Goal: Task Accomplishment & Management: Manage account settings

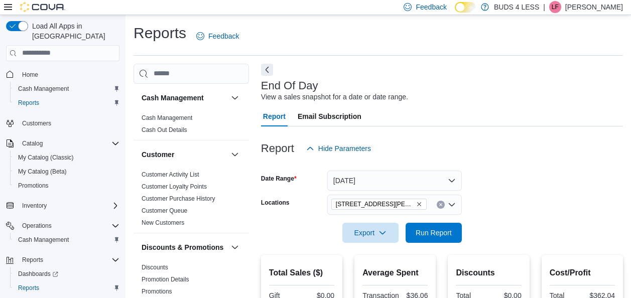
scroll to position [267, 0]
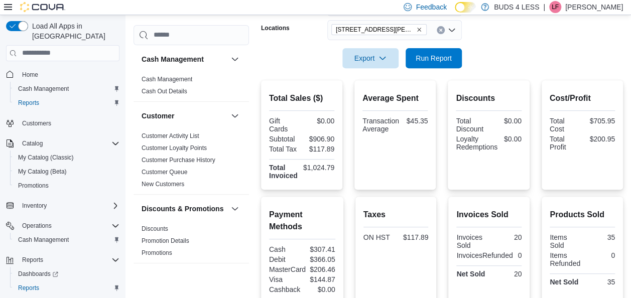
scroll to position [267, 0]
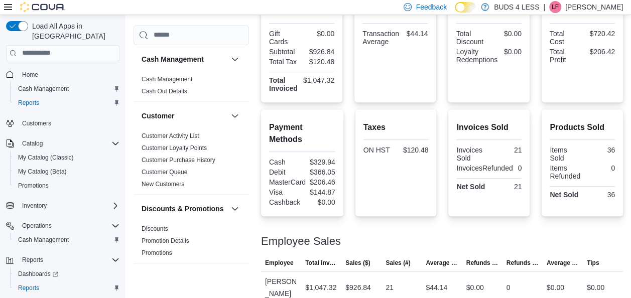
scroll to position [267, 0]
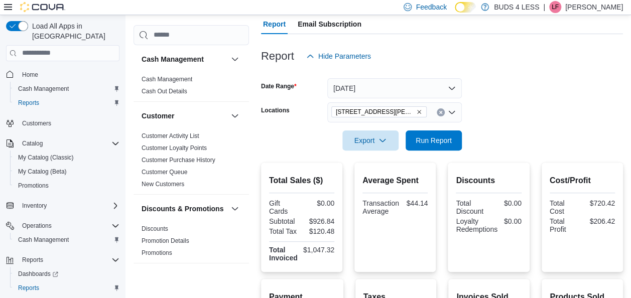
scroll to position [267, 0]
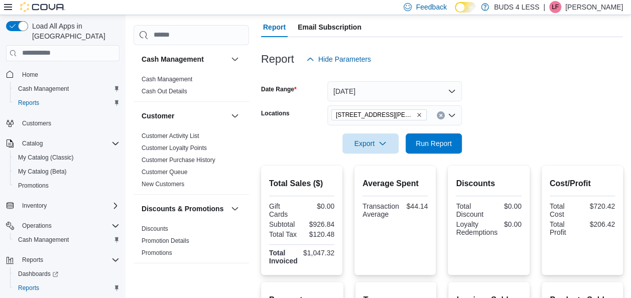
scroll to position [267, 0]
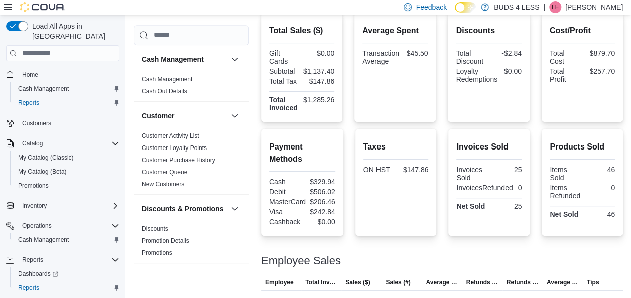
scroll to position [267, 0]
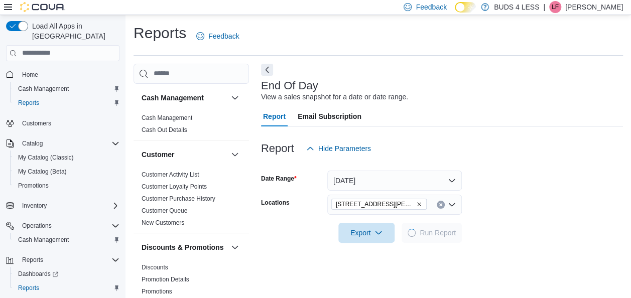
scroll to position [17, 0]
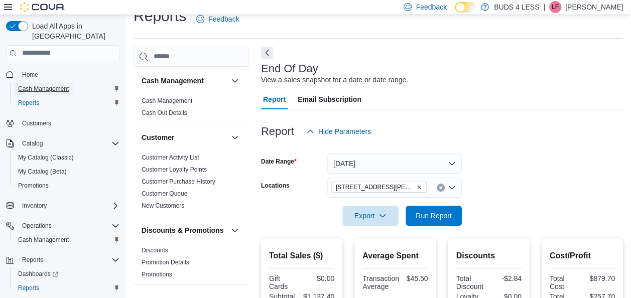
click at [64, 83] on span "Cash Management" at bounding box center [43, 89] width 51 height 12
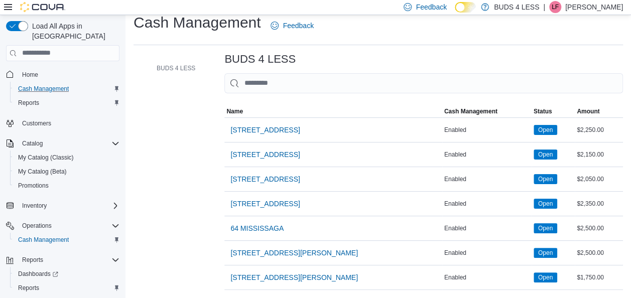
scroll to position [17, 0]
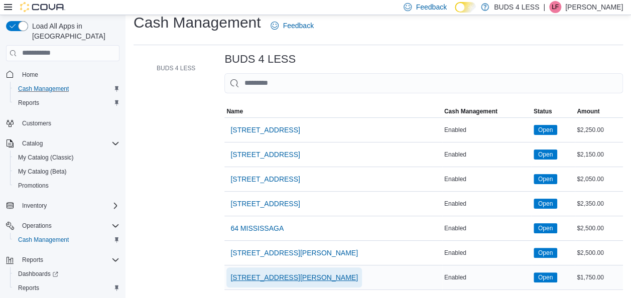
click at [303, 272] on span "[STREET_ADDRESS][PERSON_NAME]" at bounding box center [293, 277] width 127 height 10
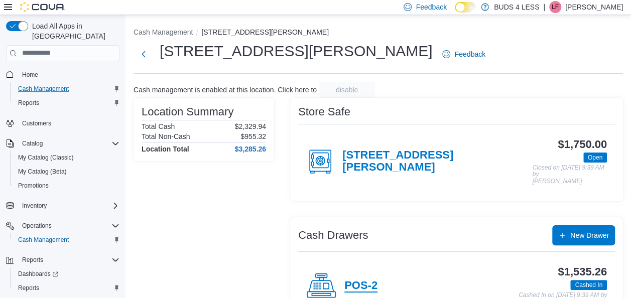
click at [374, 291] on h4 "POS-2" at bounding box center [360, 286] width 33 height 13
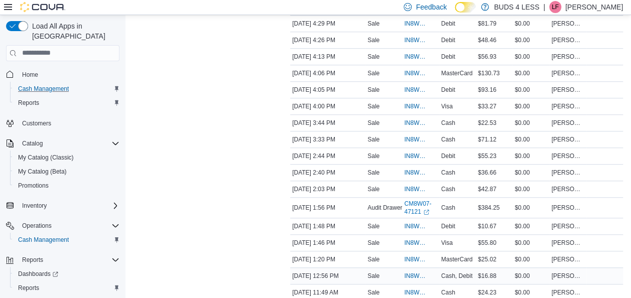
scroll to position [296, 0]
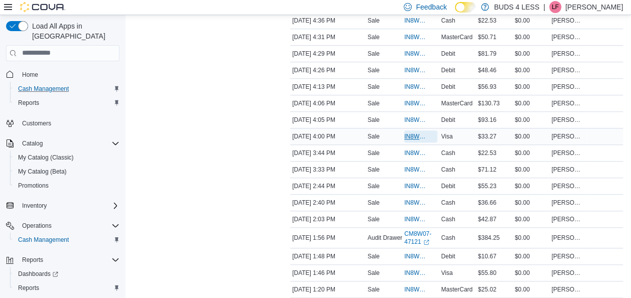
click at [422, 140] on span "IN8W07-679773" at bounding box center [420, 136] width 33 height 12
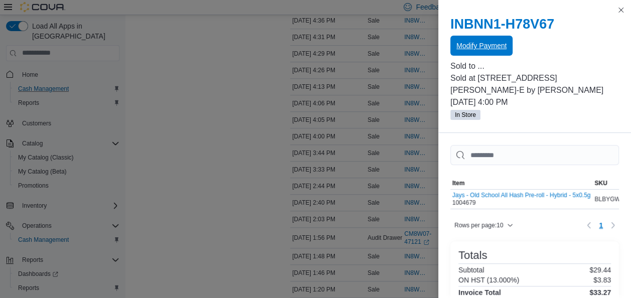
click at [485, 49] on span "Modify Payment" at bounding box center [481, 46] width 50 height 10
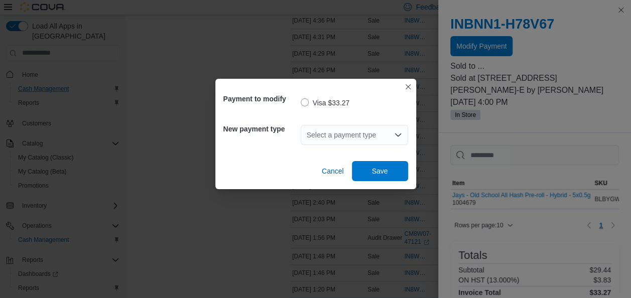
click at [400, 134] on icon "Open list of options" at bounding box center [397, 134] width 6 height 3
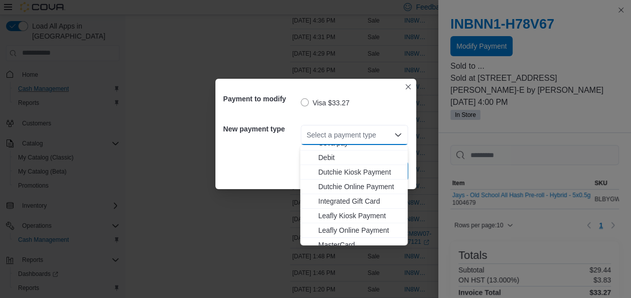
scroll to position [68, 0]
click at [331, 158] on span "Debit" at bounding box center [359, 157] width 83 height 10
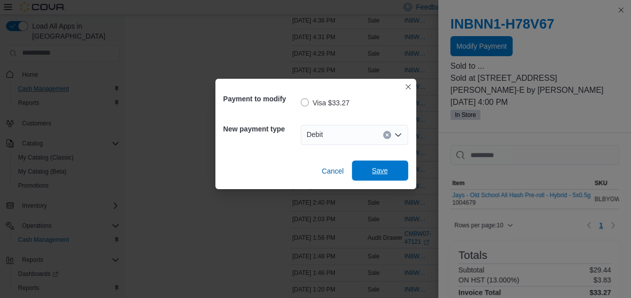
click at [399, 175] on span "Save" at bounding box center [380, 171] width 44 height 20
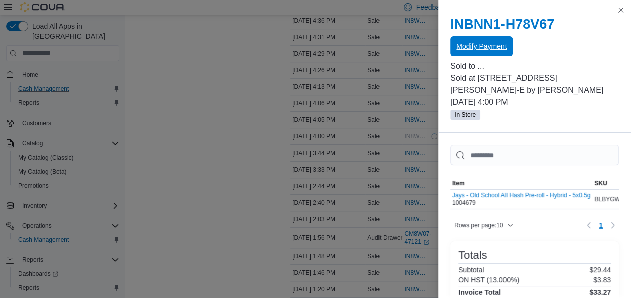
scroll to position [0, 0]
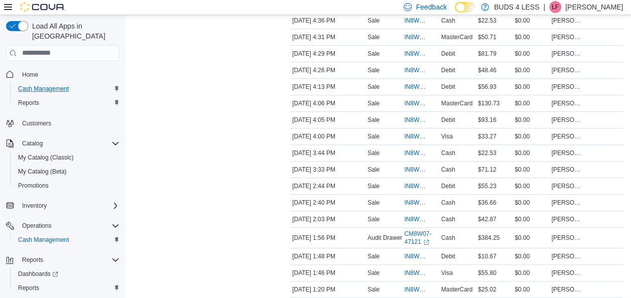
drag, startPoint x: 169, startPoint y: 54, endPoint x: 115, endPoint y: 27, distance: 60.4
drag, startPoint x: 115, startPoint y: 27, endPoint x: 214, endPoint y: 19, distance: 99.2
click at [214, 19] on div "Transactions Summary # of Sales 25 # of Refunds 0 Total Transactions 27 Sales S…" at bounding box center [203, 116] width 141 height 660
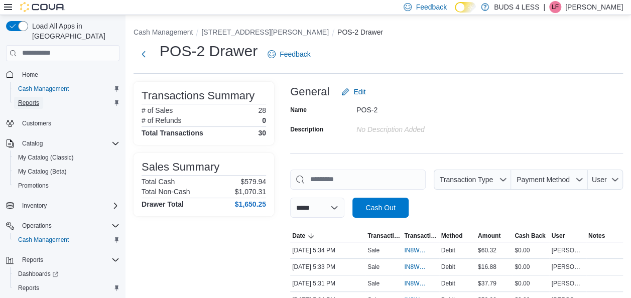
click at [36, 98] on span "Reports" at bounding box center [28, 103] width 21 height 12
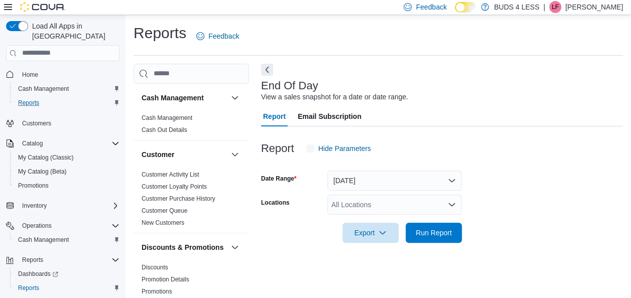
scroll to position [17, 0]
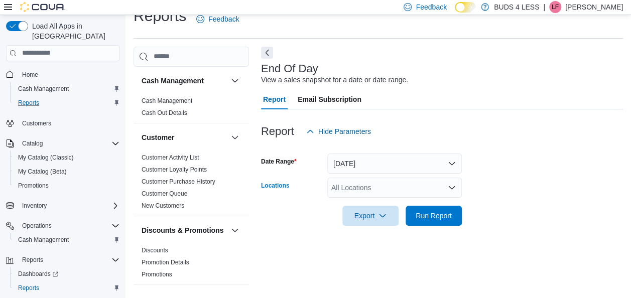
click at [445, 182] on div "All Locations" at bounding box center [394, 188] width 134 height 20
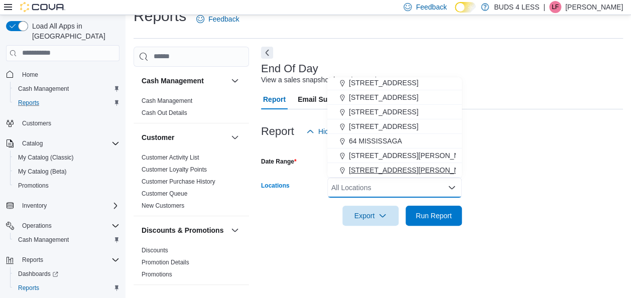
click at [435, 173] on span "[STREET_ADDRESS][PERSON_NAME]" at bounding box center [412, 170] width 127 height 10
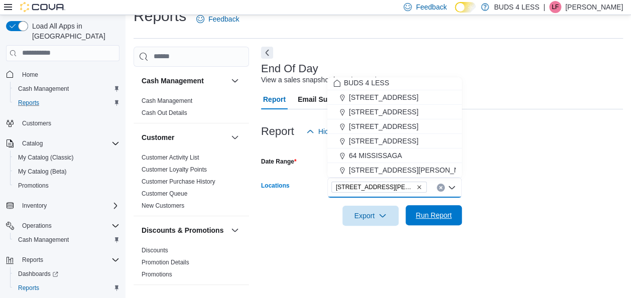
scroll to position [2, 0]
drag, startPoint x: 425, startPoint y: 221, endPoint x: 486, endPoint y: 211, distance: 62.0
click at [426, 221] on span "Run Report" at bounding box center [434, 216] width 44 height 20
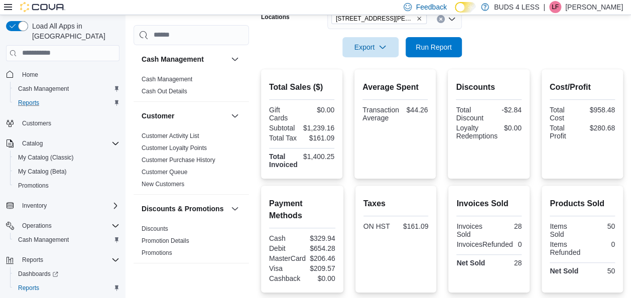
scroll to position [267, 0]
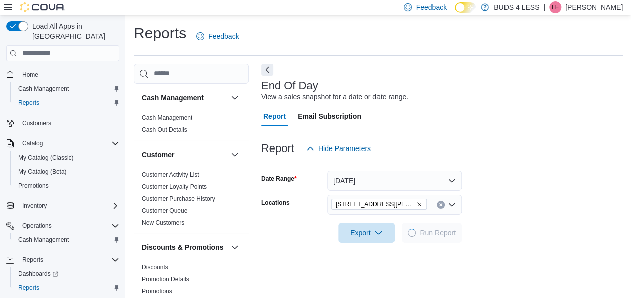
scroll to position [17, 0]
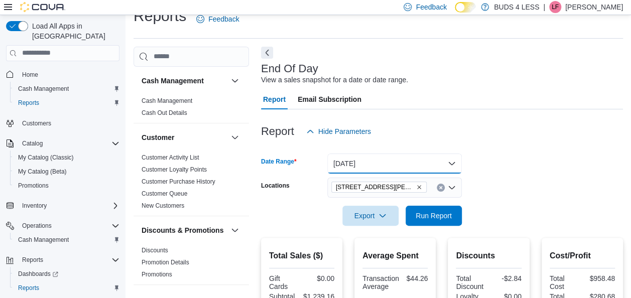
click at [440, 164] on button "Today" at bounding box center [394, 164] width 134 height 20
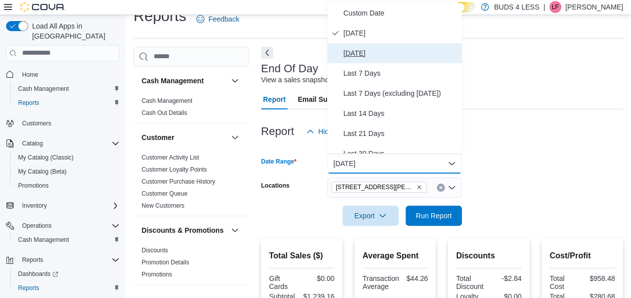
click at [361, 57] on span "Yesterday" at bounding box center [400, 53] width 114 height 12
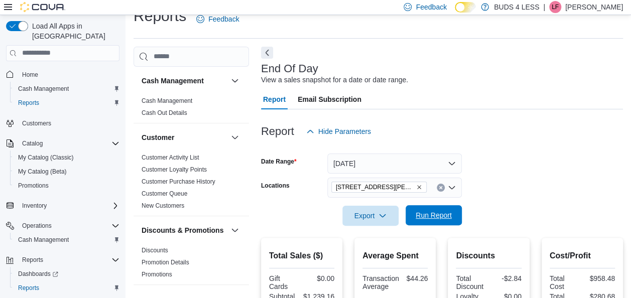
drag, startPoint x: 445, startPoint y: 214, endPoint x: 564, endPoint y: 154, distance: 133.5
click at [446, 212] on span "Run Report" at bounding box center [434, 215] width 36 height 10
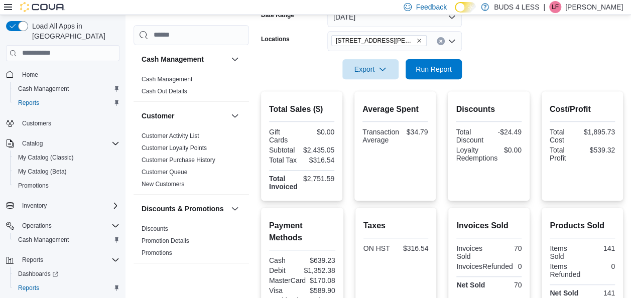
scroll to position [150, 0]
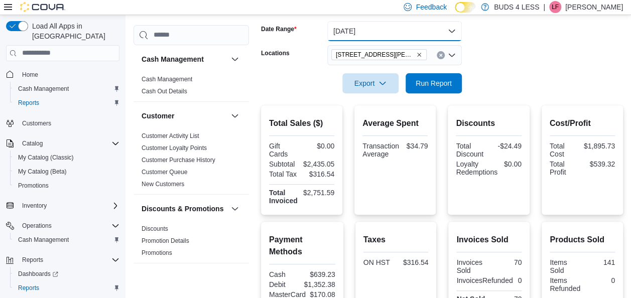
click at [448, 28] on button "Yesterday" at bounding box center [394, 31] width 134 height 20
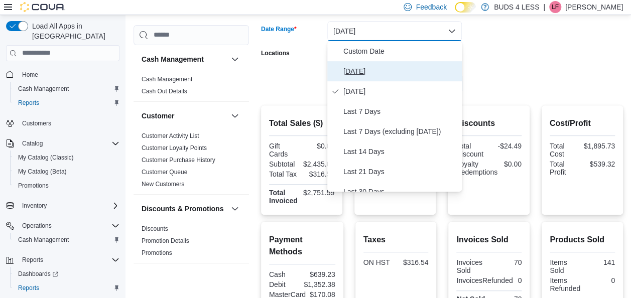
click at [369, 70] on span "Today" at bounding box center [400, 71] width 114 height 12
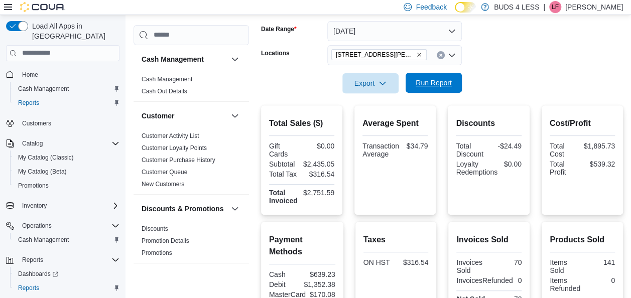
click at [447, 81] on span "Run Report" at bounding box center [434, 83] width 36 height 10
click at [59, 85] on span "Cash Management" at bounding box center [43, 89] width 51 height 8
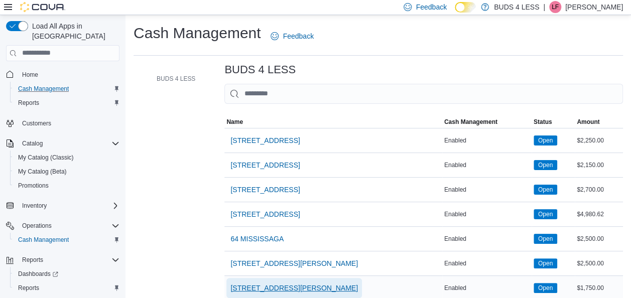
click at [330, 289] on span "[STREET_ADDRESS][PERSON_NAME]" at bounding box center [293, 288] width 127 height 10
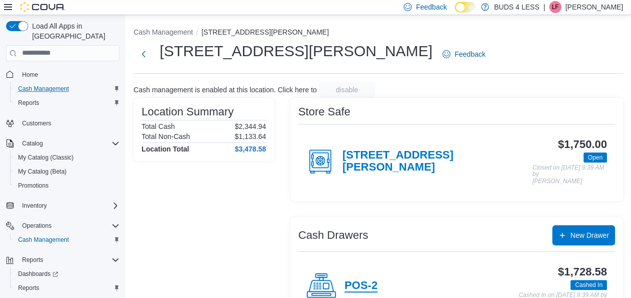
click at [374, 285] on h4 "POS-2" at bounding box center [360, 286] width 33 height 13
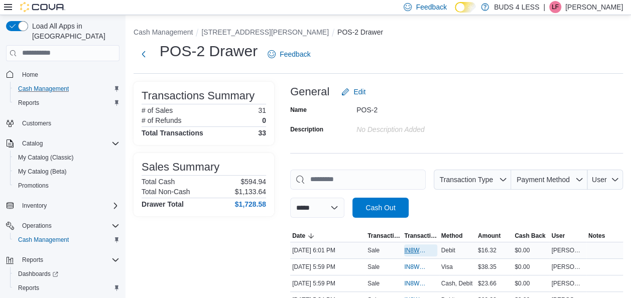
click at [419, 251] on span "IN8W07-680026" at bounding box center [415, 250] width 23 height 8
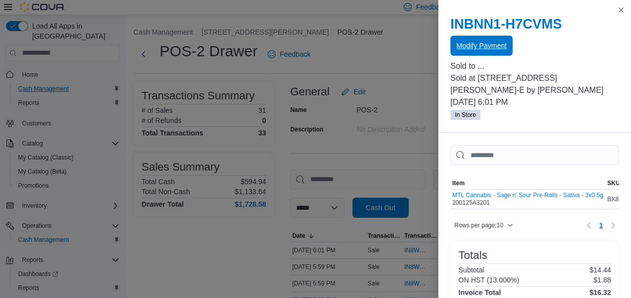
click at [469, 53] on span "Modify Payment" at bounding box center [481, 46] width 50 height 20
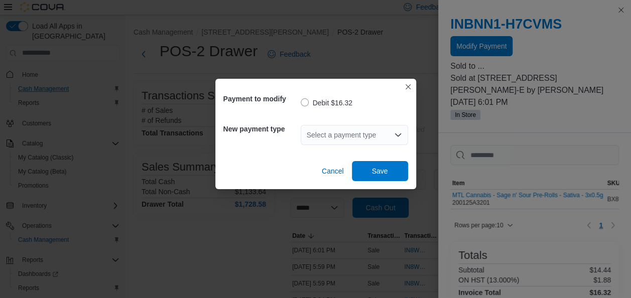
click at [398, 131] on icon "Open list of options" at bounding box center [398, 135] width 8 height 8
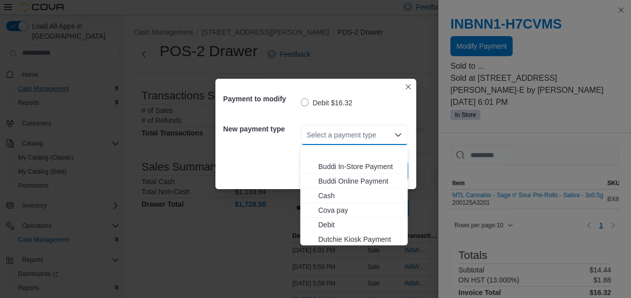
scroll to position [132, 0]
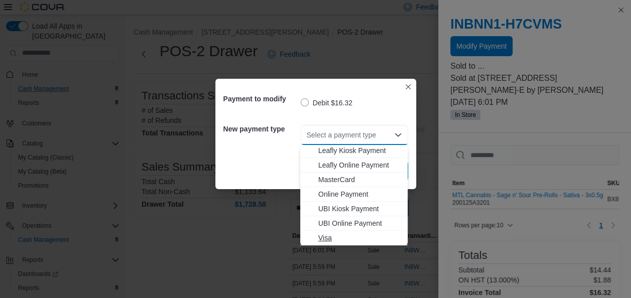
click at [352, 240] on span "Visa" at bounding box center [359, 238] width 83 height 10
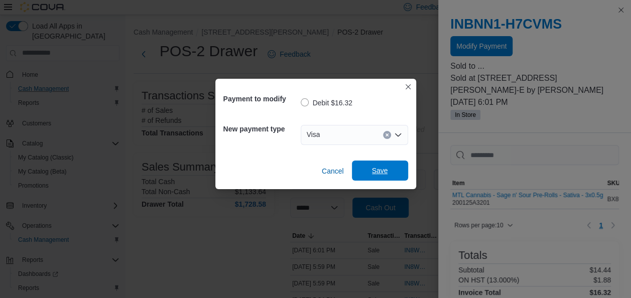
click at [380, 174] on span "Save" at bounding box center [380, 171] width 16 height 10
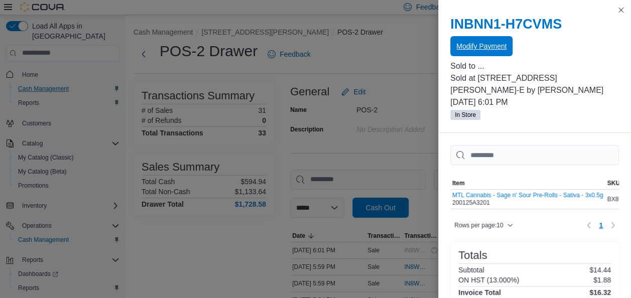
scroll to position [0, 0]
